Goal: Feedback & Contribution: Contribute content

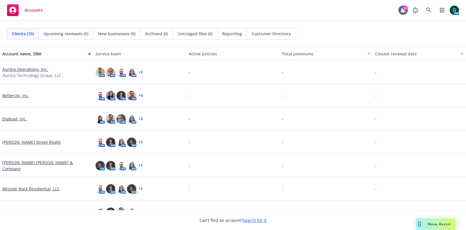
click at [14, 119] on link "Dialpad, Inc." at bounding box center [14, 119] width 24 height 6
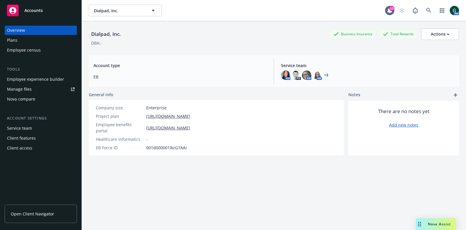
drag, startPoint x: 35, startPoint y: 148, endPoint x: 37, endPoint y: 178, distance: 30.0
click at [33, 215] on span "Open Client Navigator" at bounding box center [32, 214] width 43 height 6
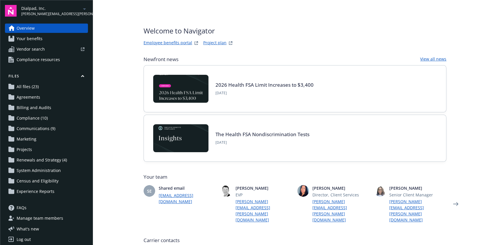
click at [56, 163] on span "Renewals and Strategy (4)" at bounding box center [42, 160] width 50 height 9
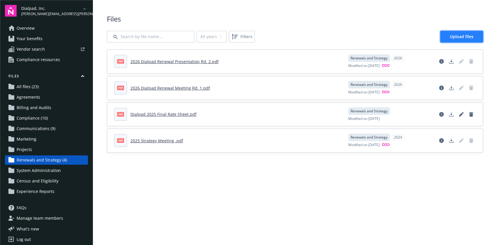
click at [460, 33] on link "Upload files" at bounding box center [461, 37] width 43 height 12
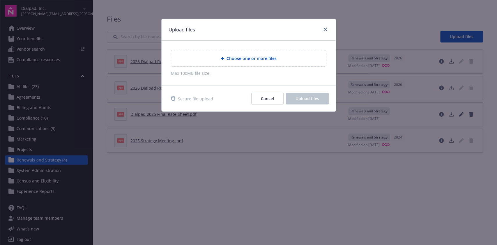
click at [247, 54] on div "Choose one or more files" at bounding box center [248, 58] width 155 height 16
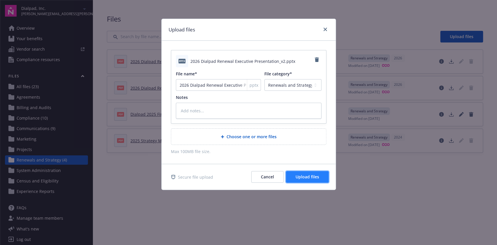
click at [306, 176] on span "Upload files" at bounding box center [308, 177] width 24 height 6
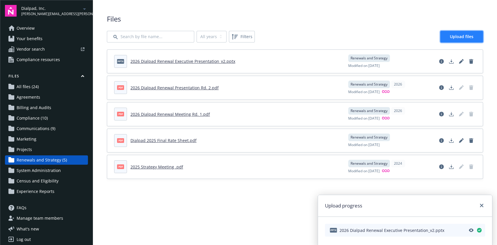
click at [451, 36] on span "Upload files" at bounding box center [462, 37] width 24 height 6
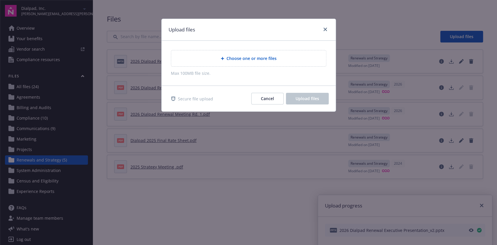
click at [243, 66] on div "Choose one or more files" at bounding box center [249, 58] width 156 height 17
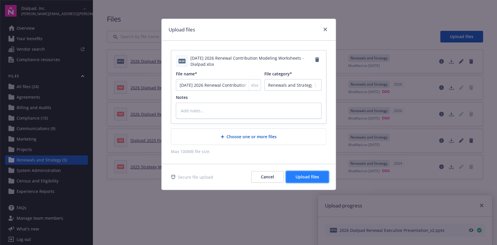
click at [310, 177] on span "Upload files" at bounding box center [308, 177] width 24 height 6
type textarea "x"
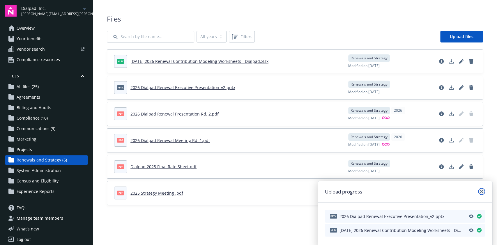
click at [482, 189] on link "close" at bounding box center [481, 191] width 7 height 7
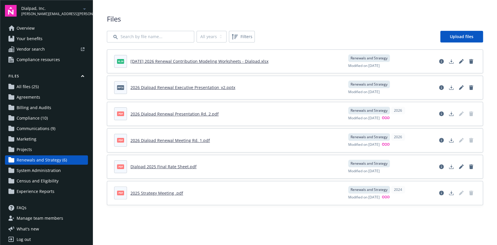
click at [46, 89] on link "All files (25)" at bounding box center [46, 86] width 83 height 9
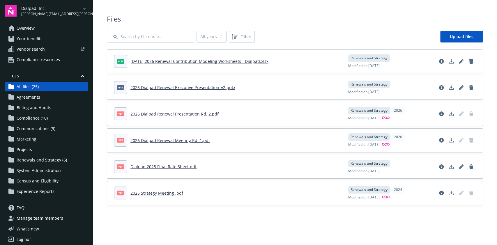
click at [46, 89] on link "All files (25)" at bounding box center [46, 86] width 83 height 9
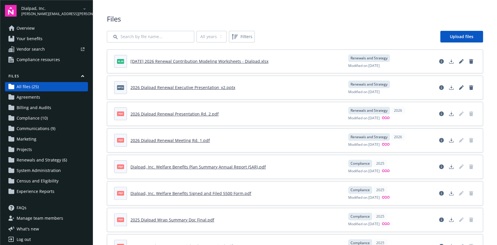
click at [45, 157] on span "Renewals and Strategy (6)" at bounding box center [42, 160] width 50 height 9
